Goal: Information Seeking & Learning: Check status

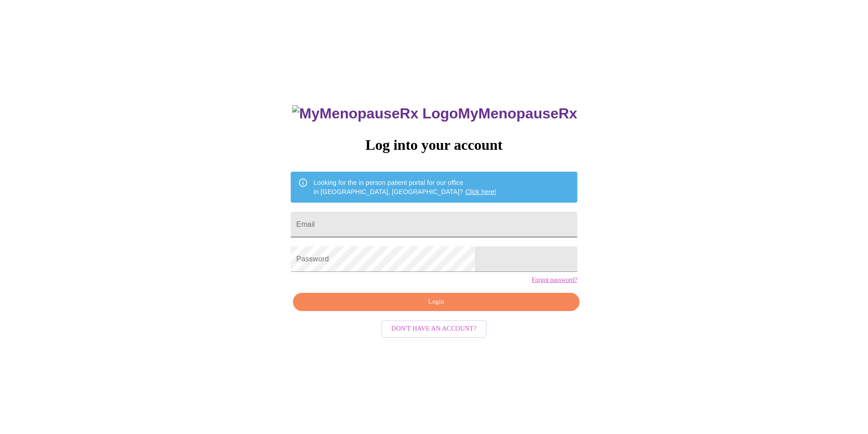
click at [387, 219] on input "Email" at bounding box center [434, 225] width 286 height 26
type input "eyesonfl@yahoo.com"
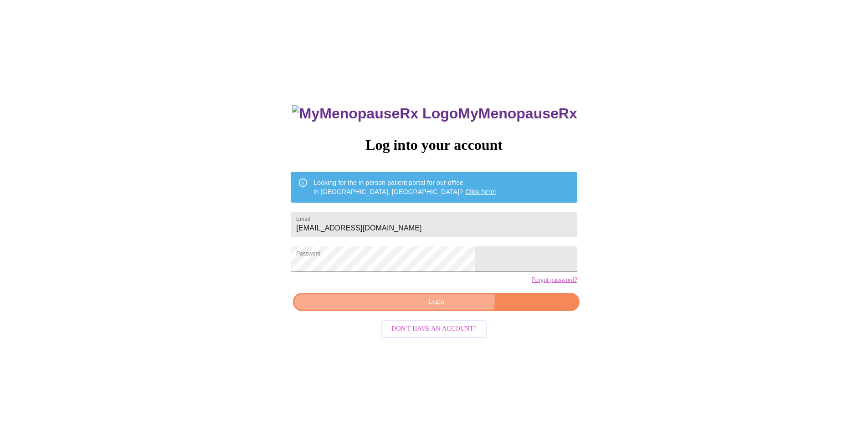
click at [445, 308] on span "Login" at bounding box center [435, 301] width 265 height 11
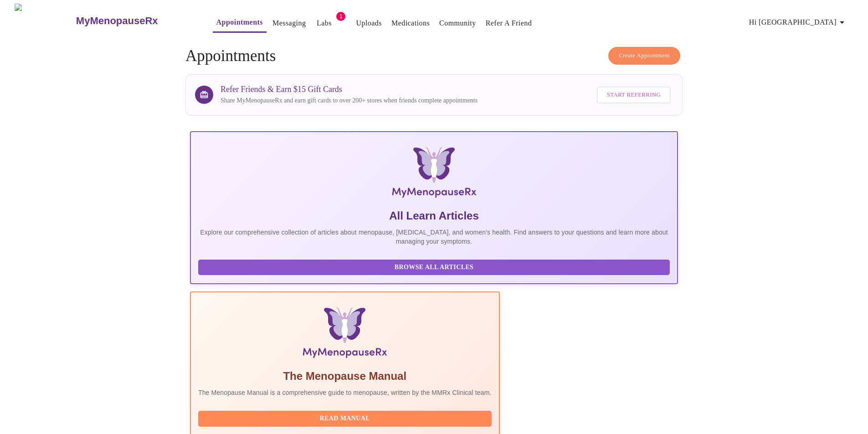
click at [317, 19] on link "Labs" at bounding box center [324, 23] width 15 height 13
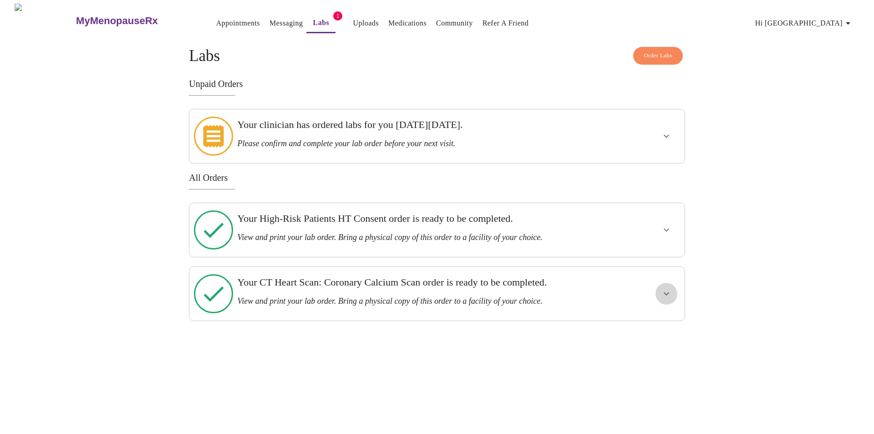
click at [667, 288] on icon "show more" at bounding box center [666, 293] width 11 height 11
click at [664, 321] on span "View Order" at bounding box center [644, 326] width 41 height 11
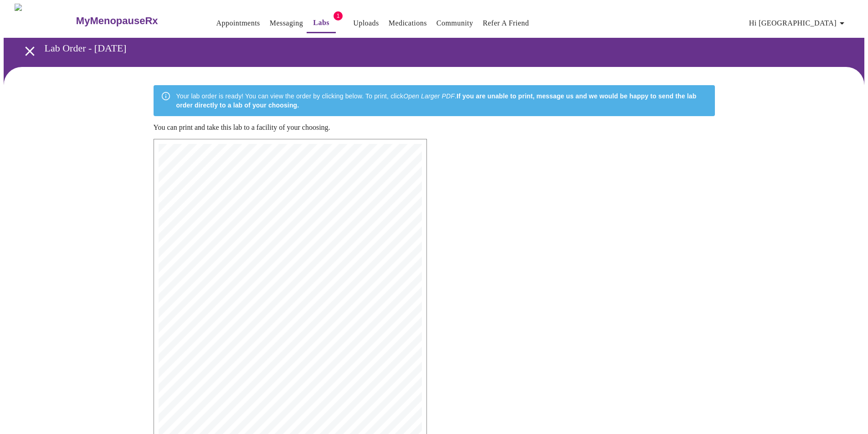
drag, startPoint x: 731, startPoint y: 4, endPoint x: 680, endPoint y: 175, distance: 179.1
click at [680, 175] on div "MyMenopauseRx | 8/18/25, 10:52 PM MyMenopauseRx | 1 of 1 MyMenopauseRx 1604 N M…" at bounding box center [434, 344] width 576 height 424
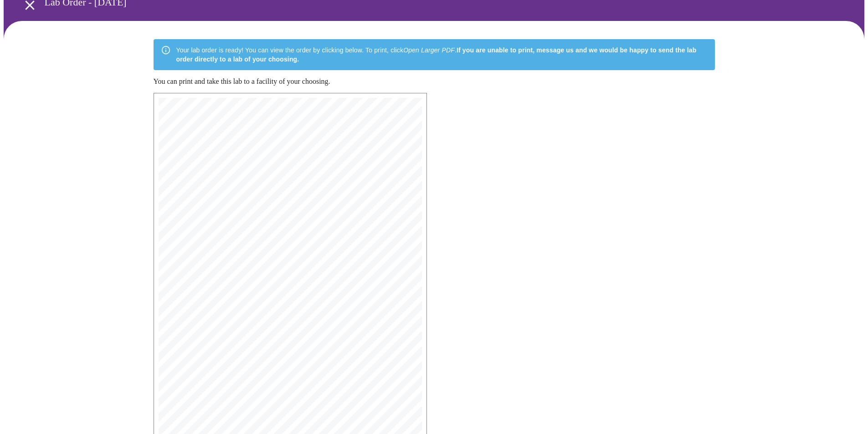
scroll to position [128, 0]
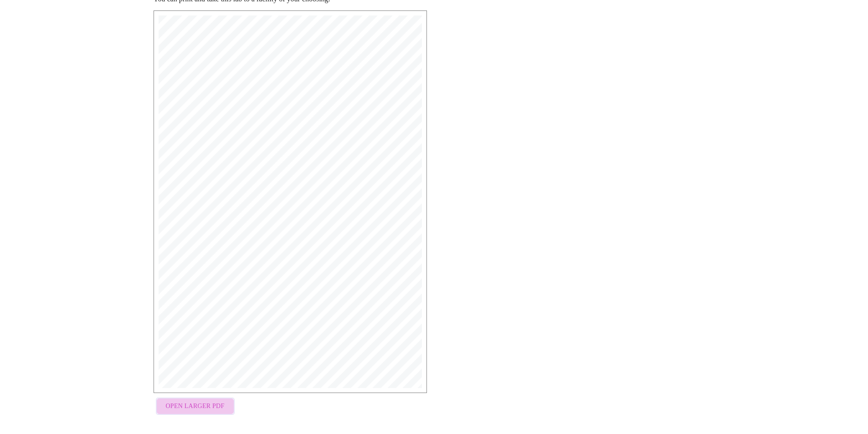
click at [201, 403] on span "Open Larger PDF" at bounding box center [195, 406] width 59 height 11
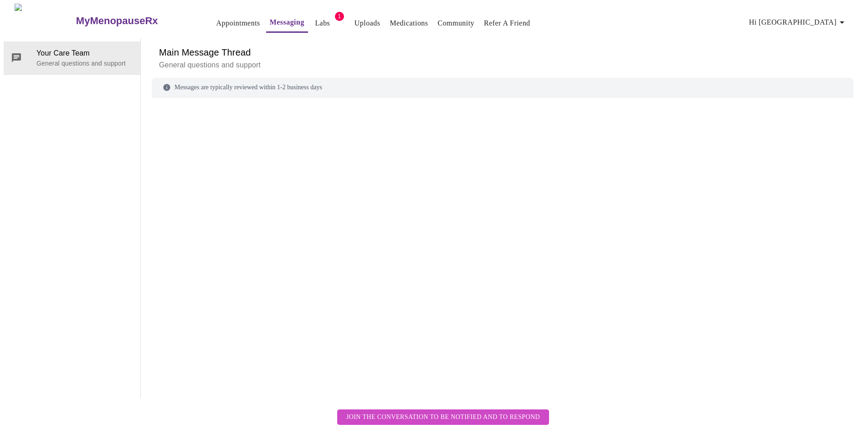
scroll to position [34, 0]
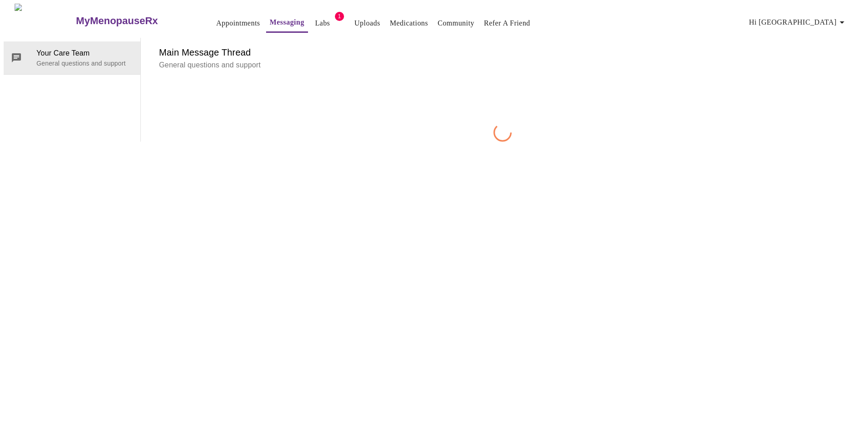
scroll to position [34, 0]
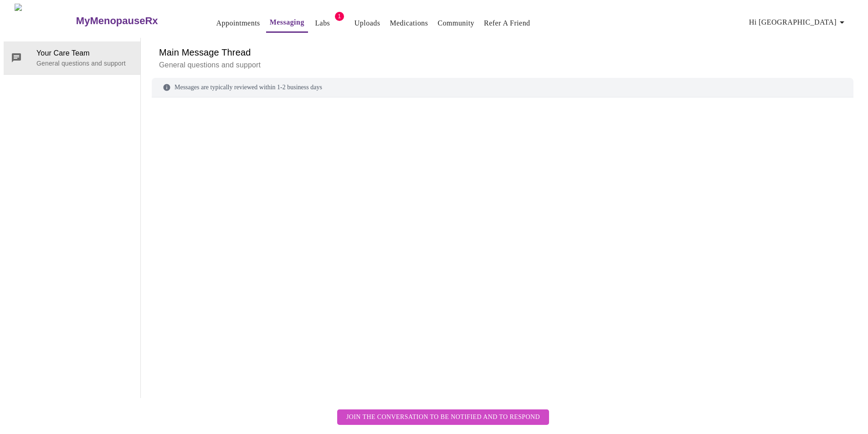
scroll to position [34, 0]
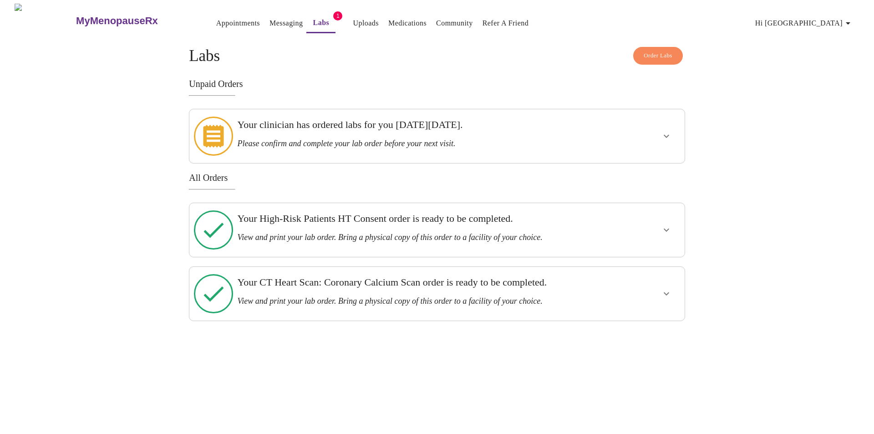
click at [394, 233] on h3 "View and print your lab order. Bring a physical copy of this order to a facilit…" at bounding box center [413, 238] width 352 height 10
click at [670, 225] on icon "show more" at bounding box center [666, 230] width 11 height 11
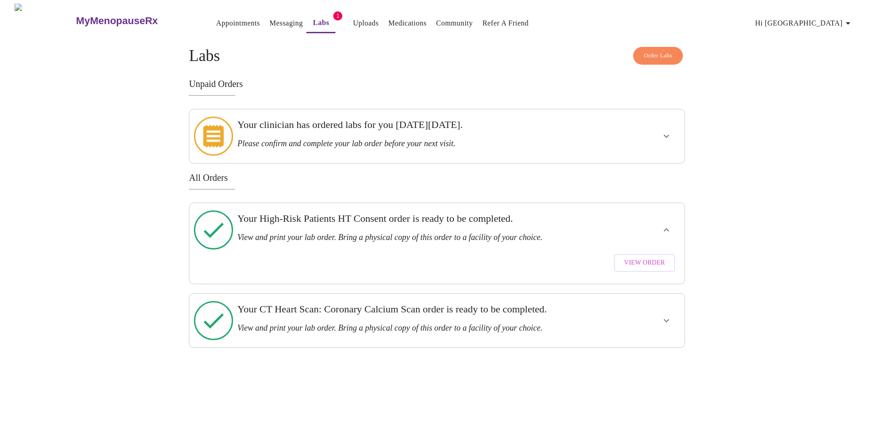
click at [659, 257] on span "View Order" at bounding box center [644, 262] width 41 height 11
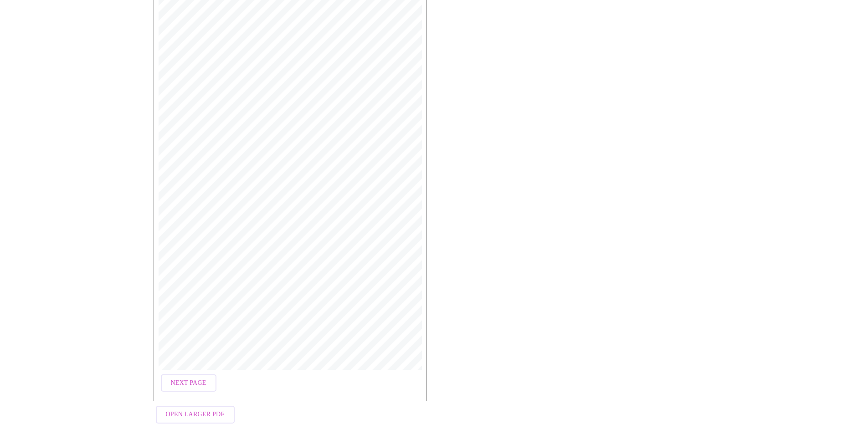
scroll to position [155, 0]
click at [201, 400] on span "Open Larger PDF" at bounding box center [195, 405] width 59 height 11
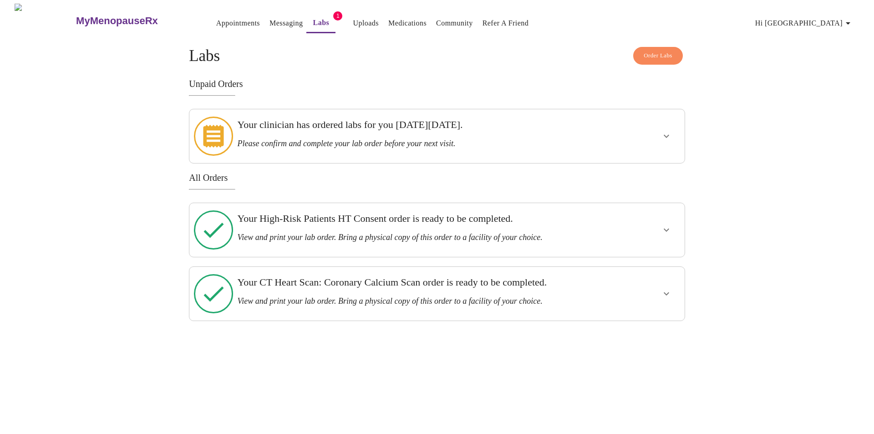
click at [668, 135] on icon "show more" at bounding box center [666, 136] width 5 height 3
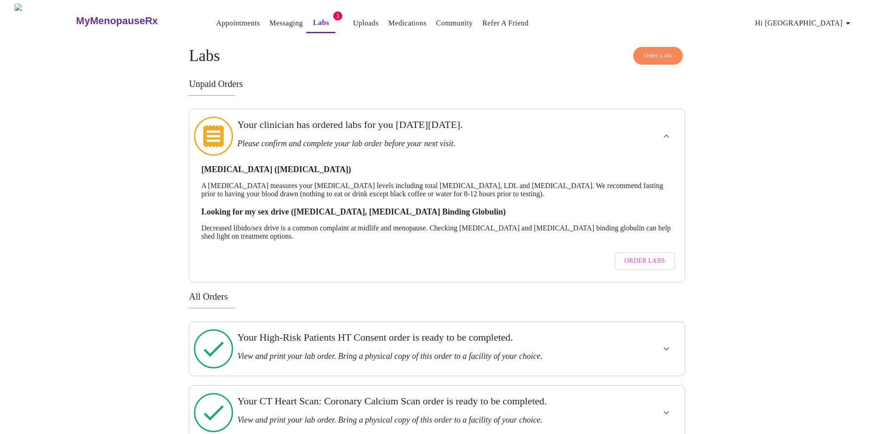
click at [649, 51] on span "Order Labs" at bounding box center [658, 56] width 29 height 10
